Goal: Task Accomplishment & Management: Use online tool/utility

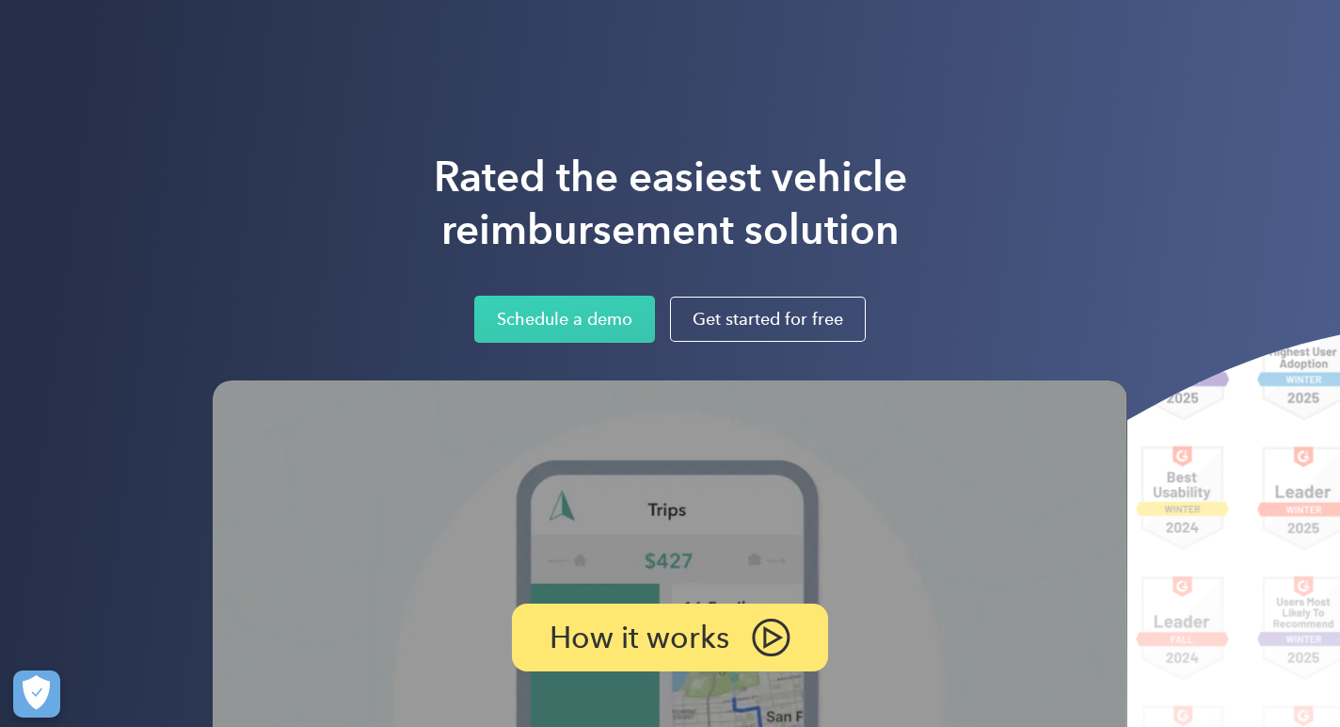
click at [993, 113] on div "Rated the easiest vehicle reimbursement solution Schedule a demo Get started fo…" at bounding box center [670, 485] width 1340 height 970
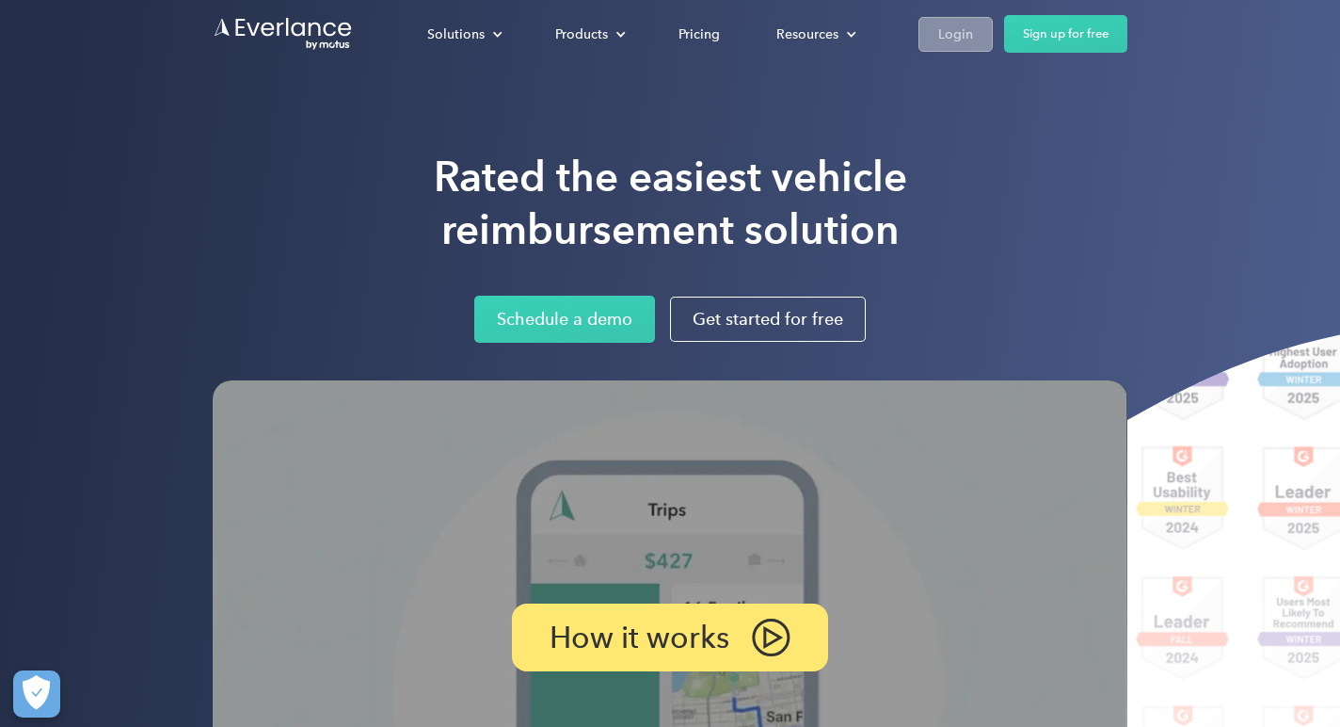
click at [960, 33] on div "Login" at bounding box center [955, 35] width 35 height 24
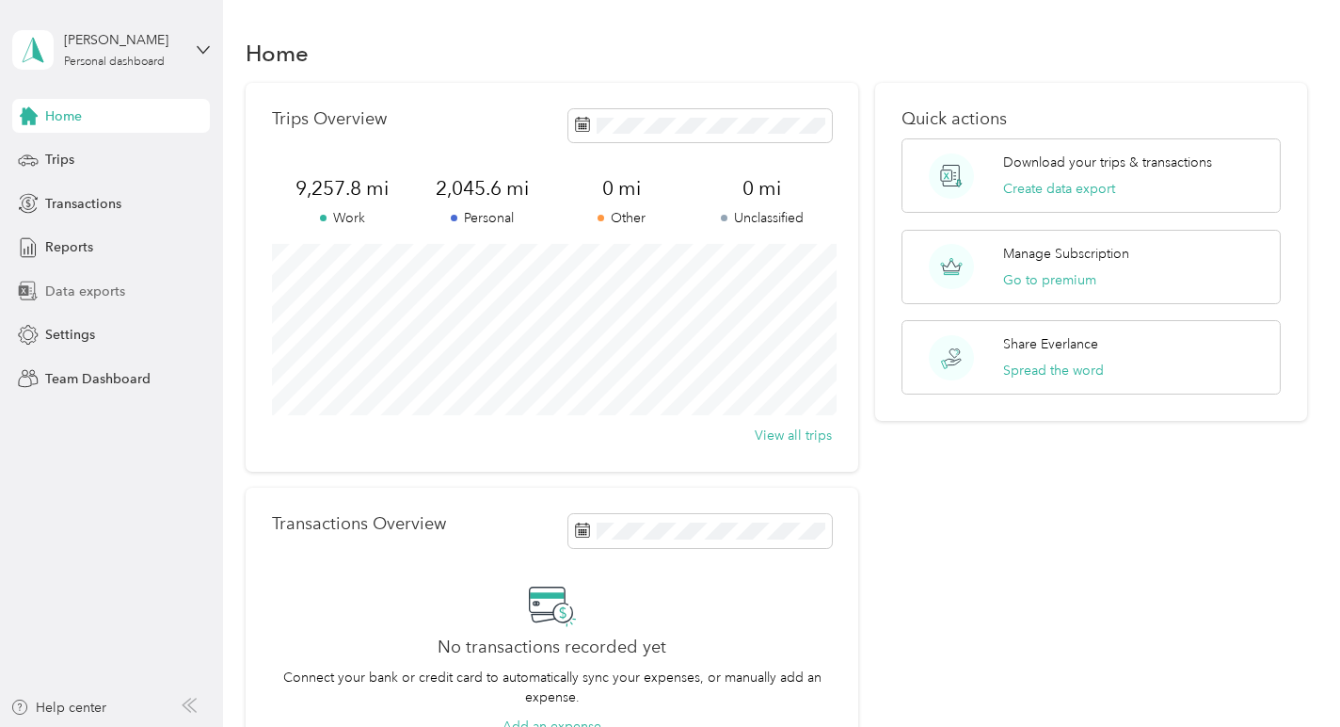
click at [95, 288] on span "Data exports" at bounding box center [85, 291] width 80 height 20
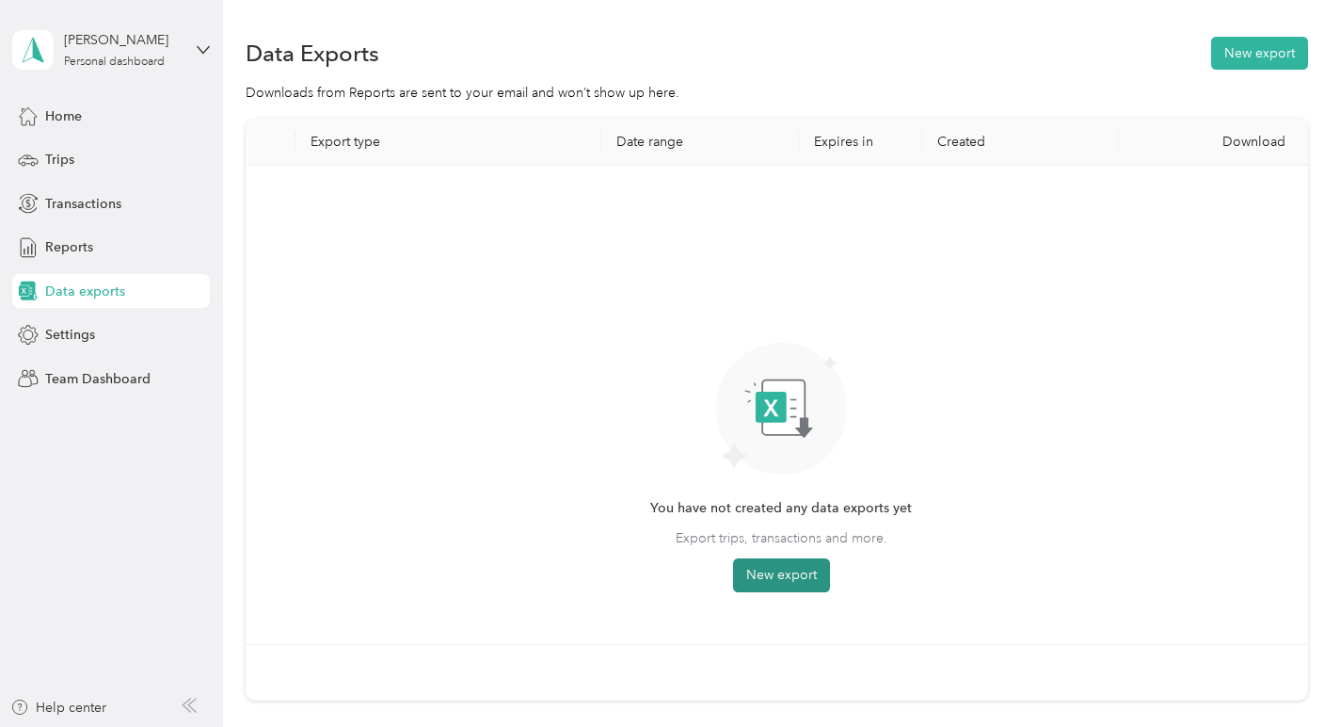
click at [781, 580] on button "New export" at bounding box center [781, 575] width 97 height 34
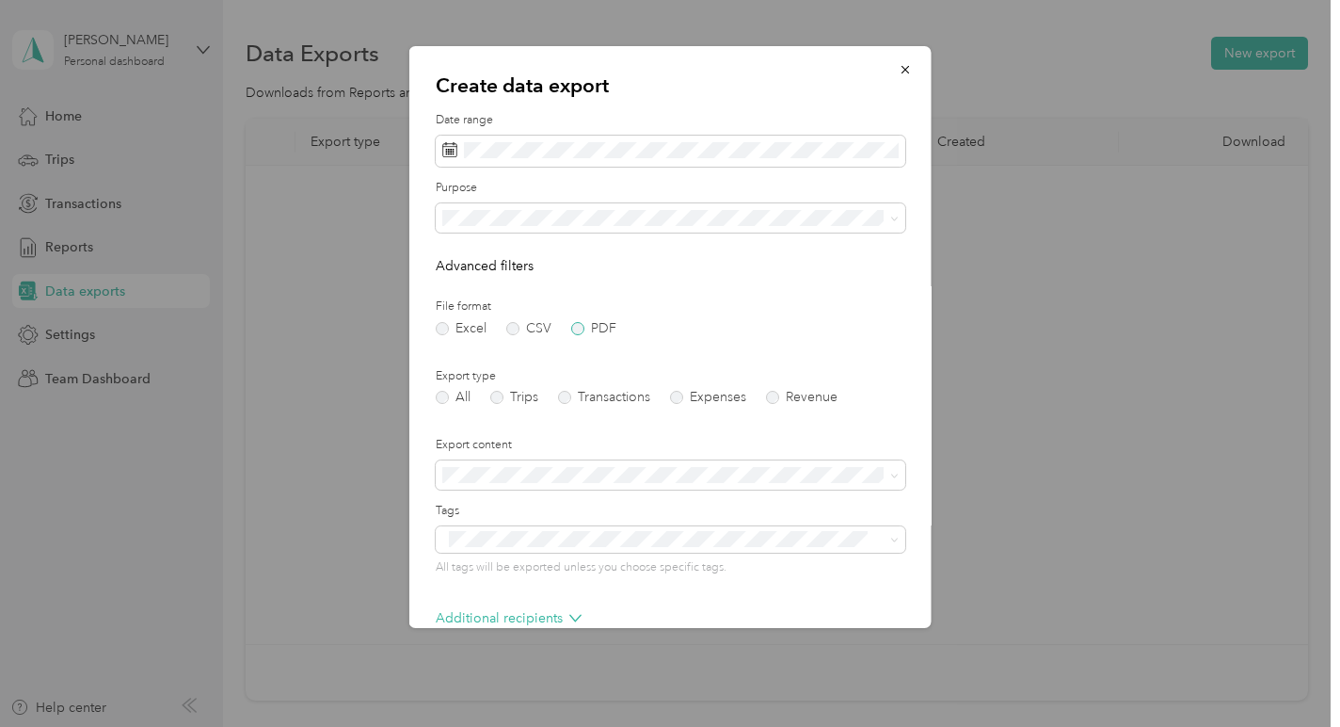
click at [574, 332] on label "PDF" at bounding box center [593, 328] width 45 height 13
click at [499, 393] on label "Trips" at bounding box center [514, 397] width 48 height 13
click at [480, 284] on div "Work" at bounding box center [670, 284] width 443 height 20
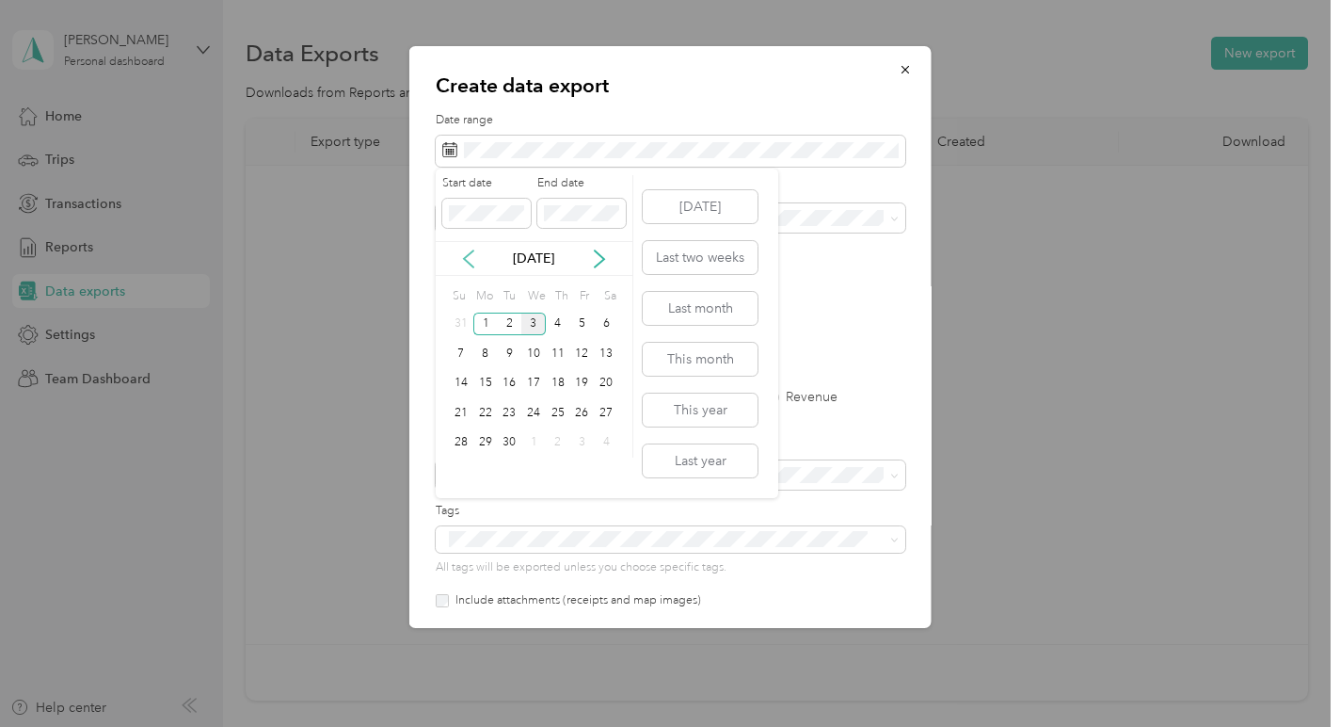
click at [468, 254] on icon at bounding box center [468, 258] width 9 height 17
click at [581, 324] on div "1" at bounding box center [582, 324] width 24 height 24
click at [469, 472] on div "31" at bounding box center [461, 472] width 24 height 24
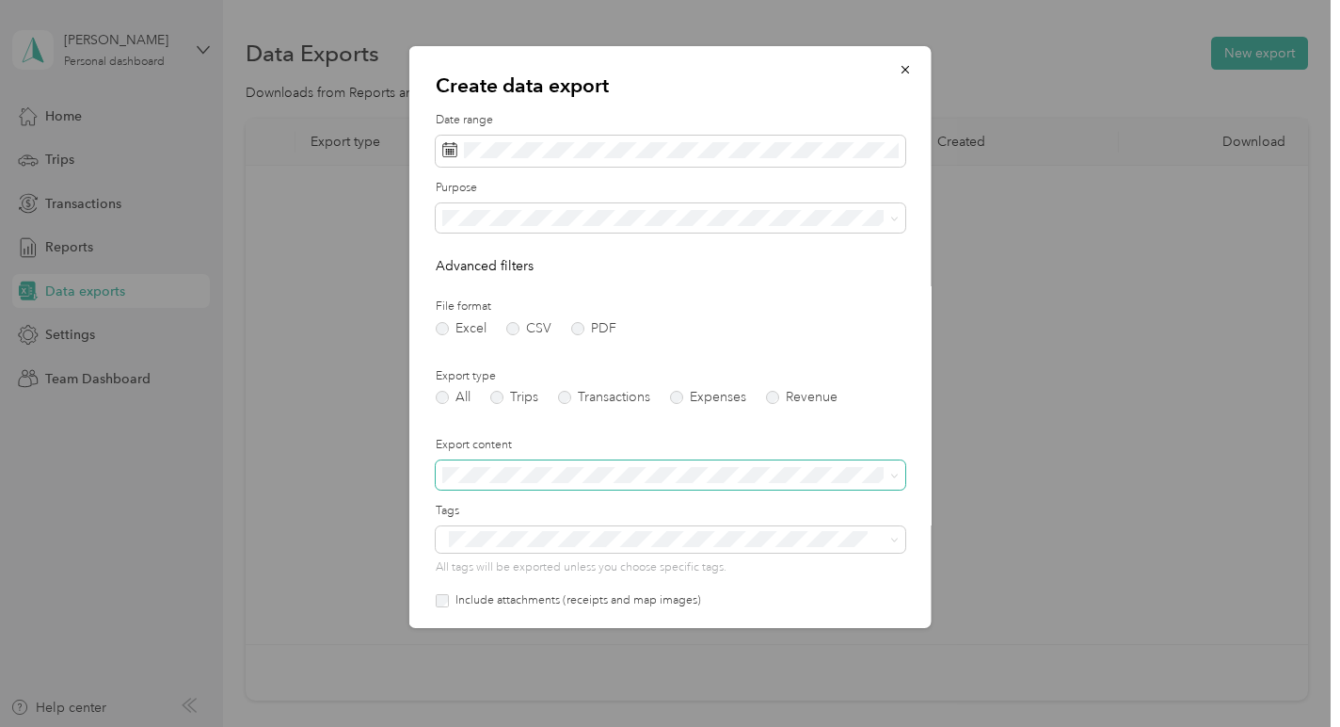
scroll to position [136, 0]
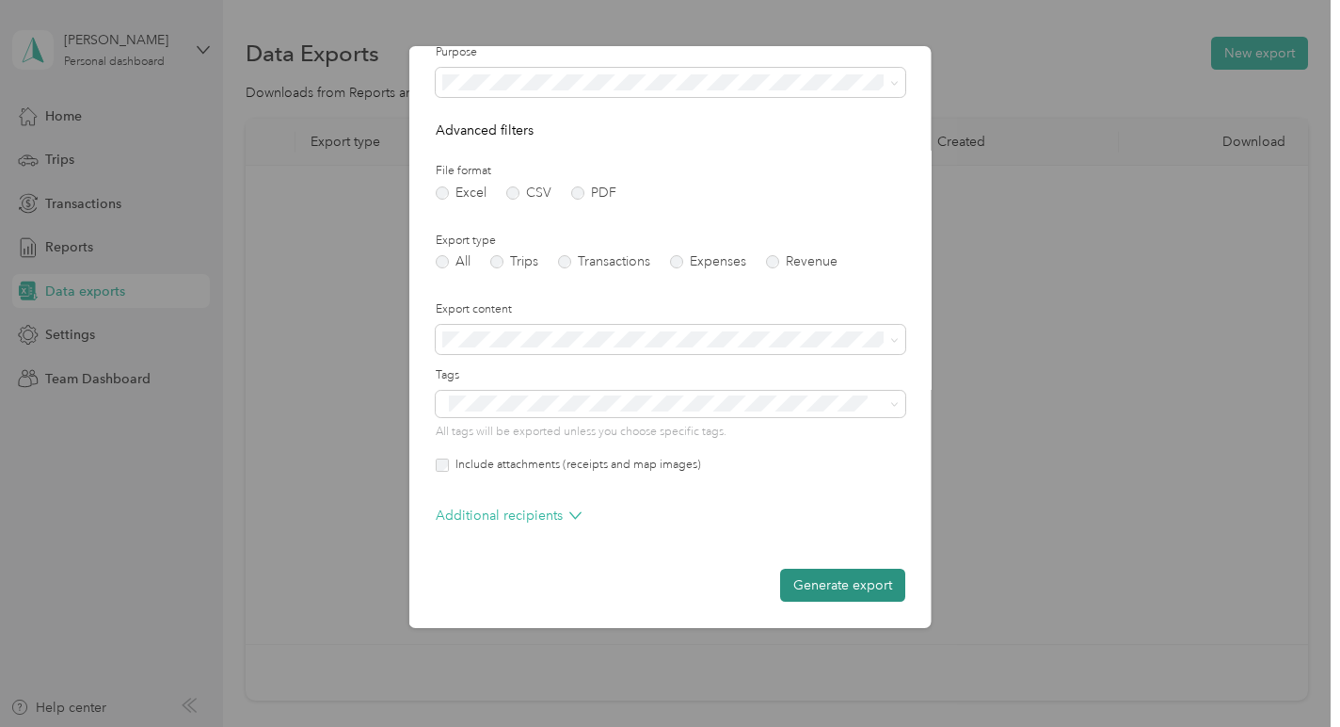
click at [856, 598] on button "Generate export" at bounding box center [842, 584] width 125 height 33
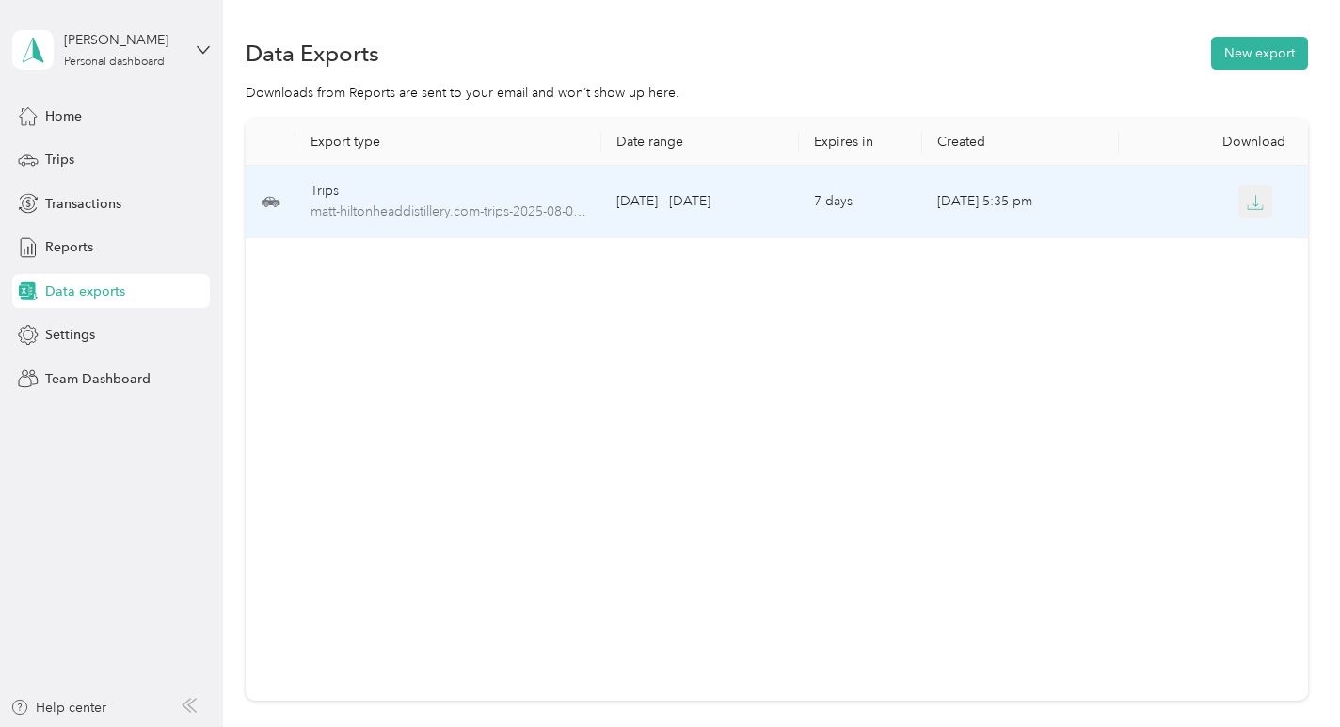
click at [1255, 200] on icon "button" at bounding box center [1255, 202] width 17 height 17
